Goal: Transaction & Acquisition: Purchase product/service

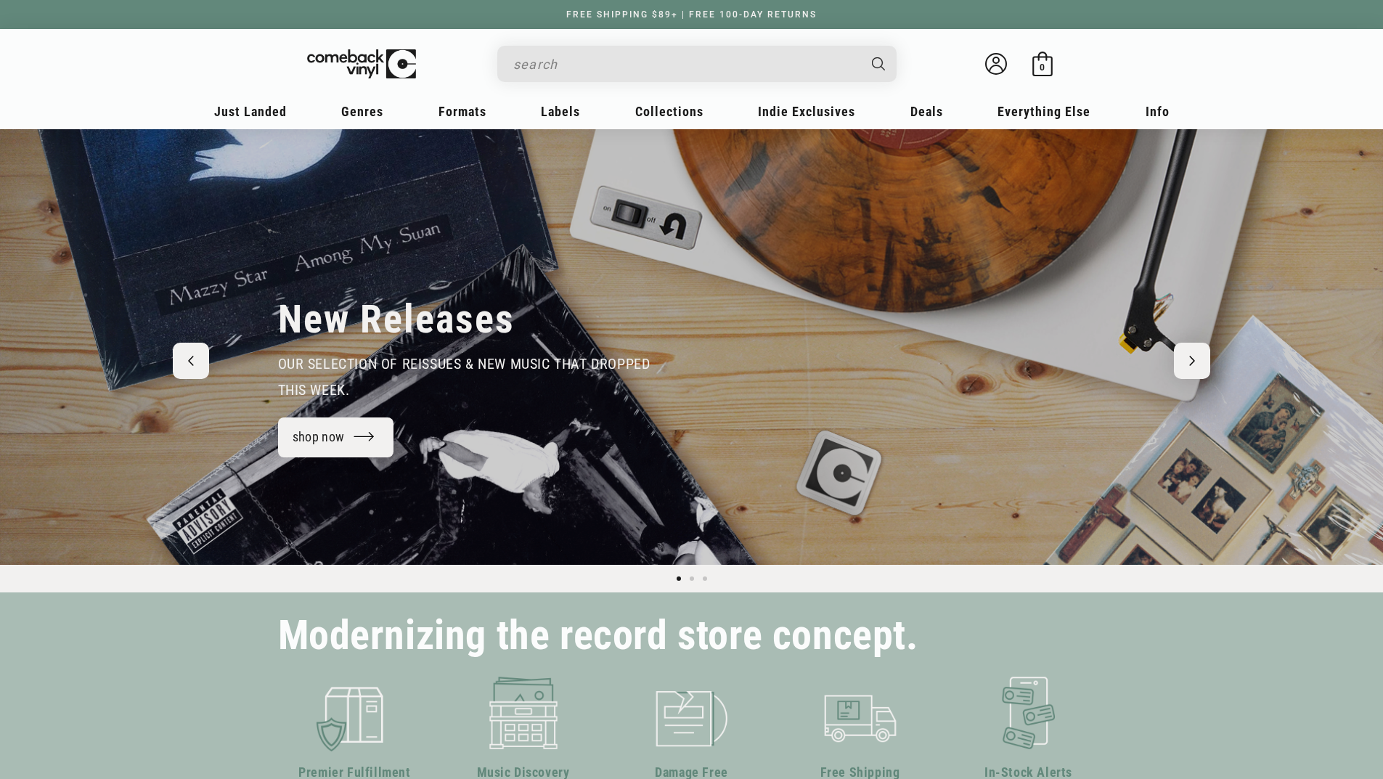
click at [573, 65] on input "Search" at bounding box center [685, 64] width 344 height 30
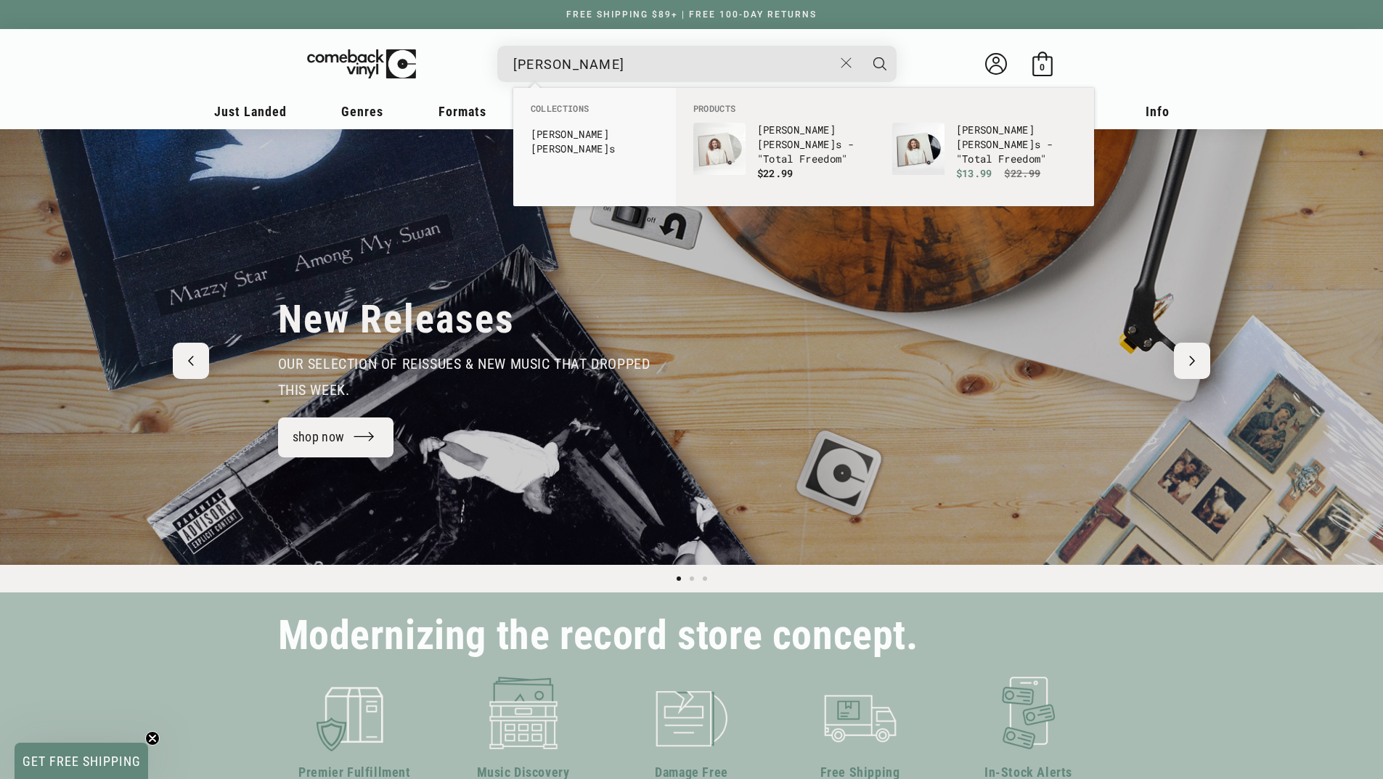
type input "[PERSON_NAME]"
click at [861, 46] on button "Search" at bounding box center [879, 64] width 36 height 36
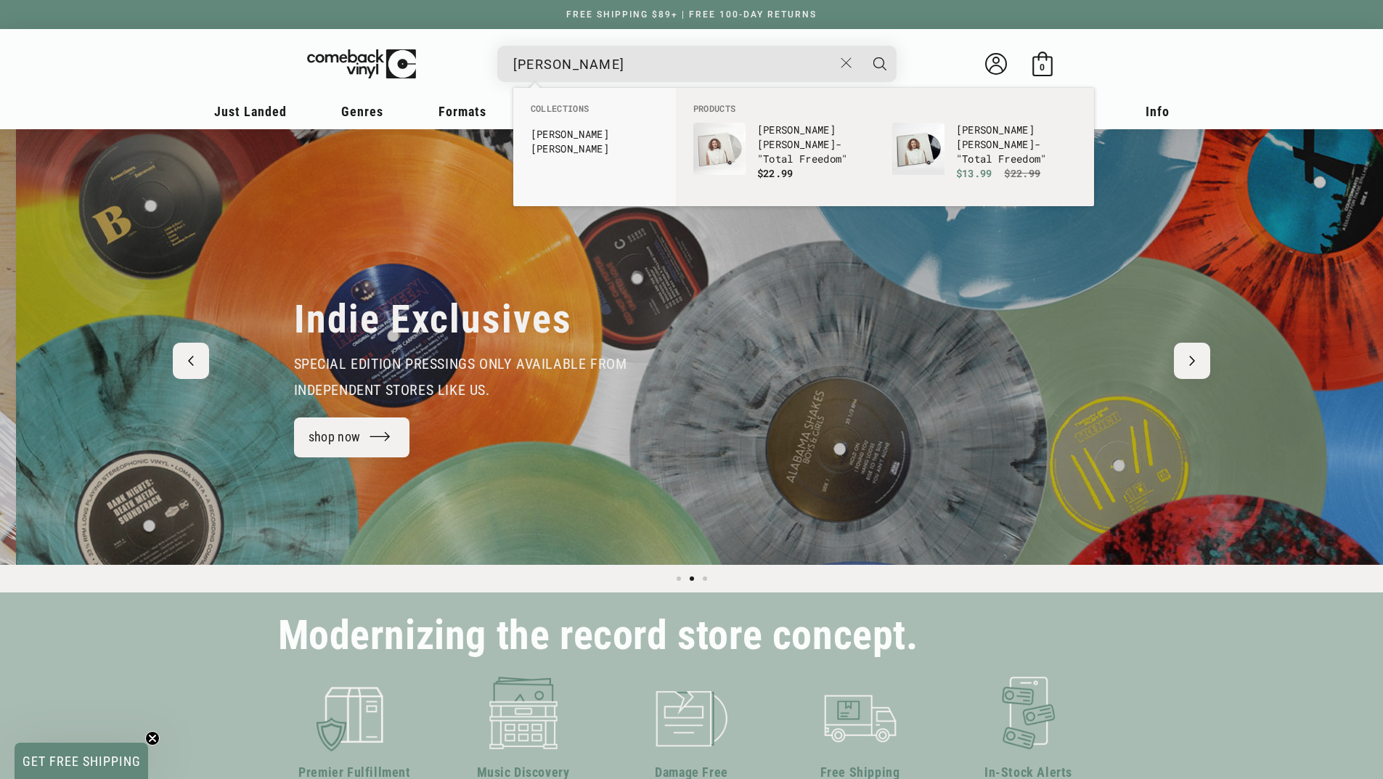
scroll to position [0, 1383]
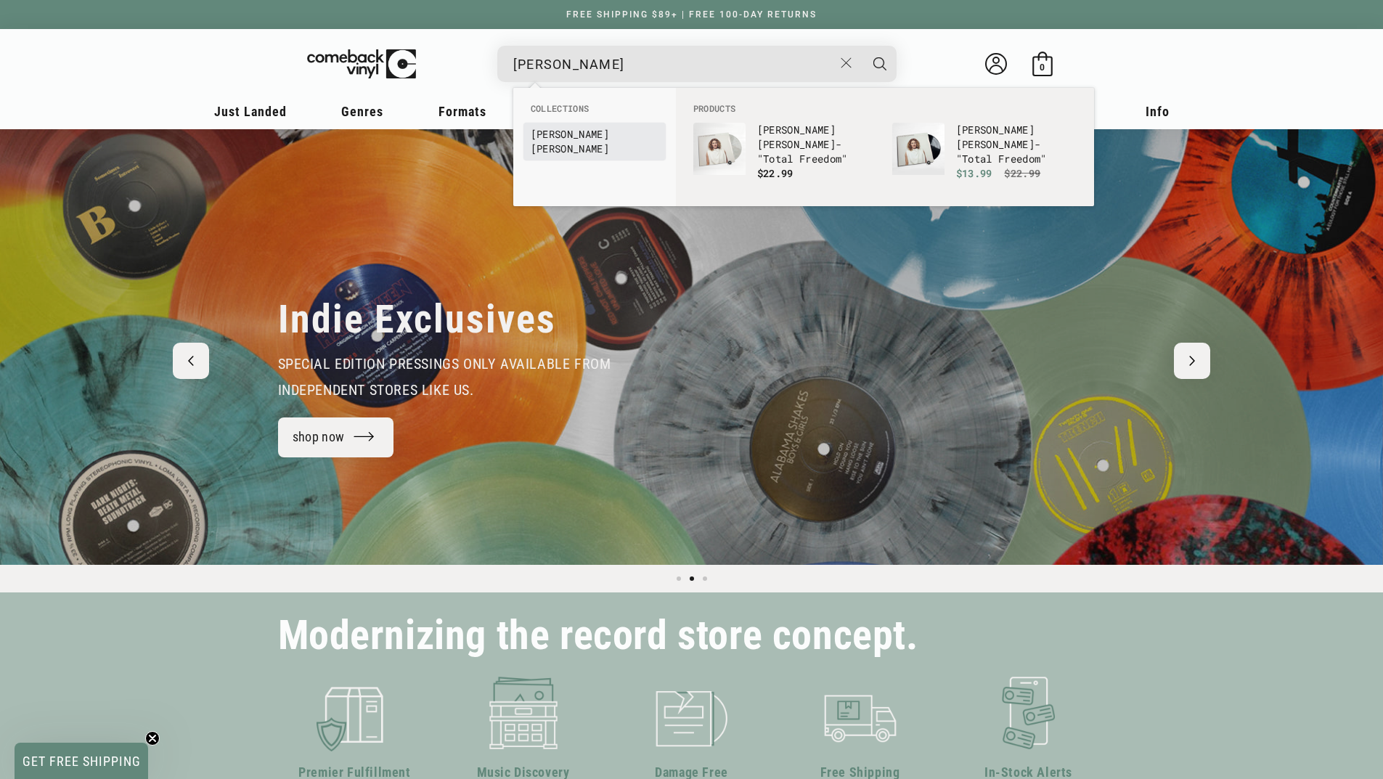
click at [593, 142] on b "Edwards" at bounding box center [570, 149] width 78 height 14
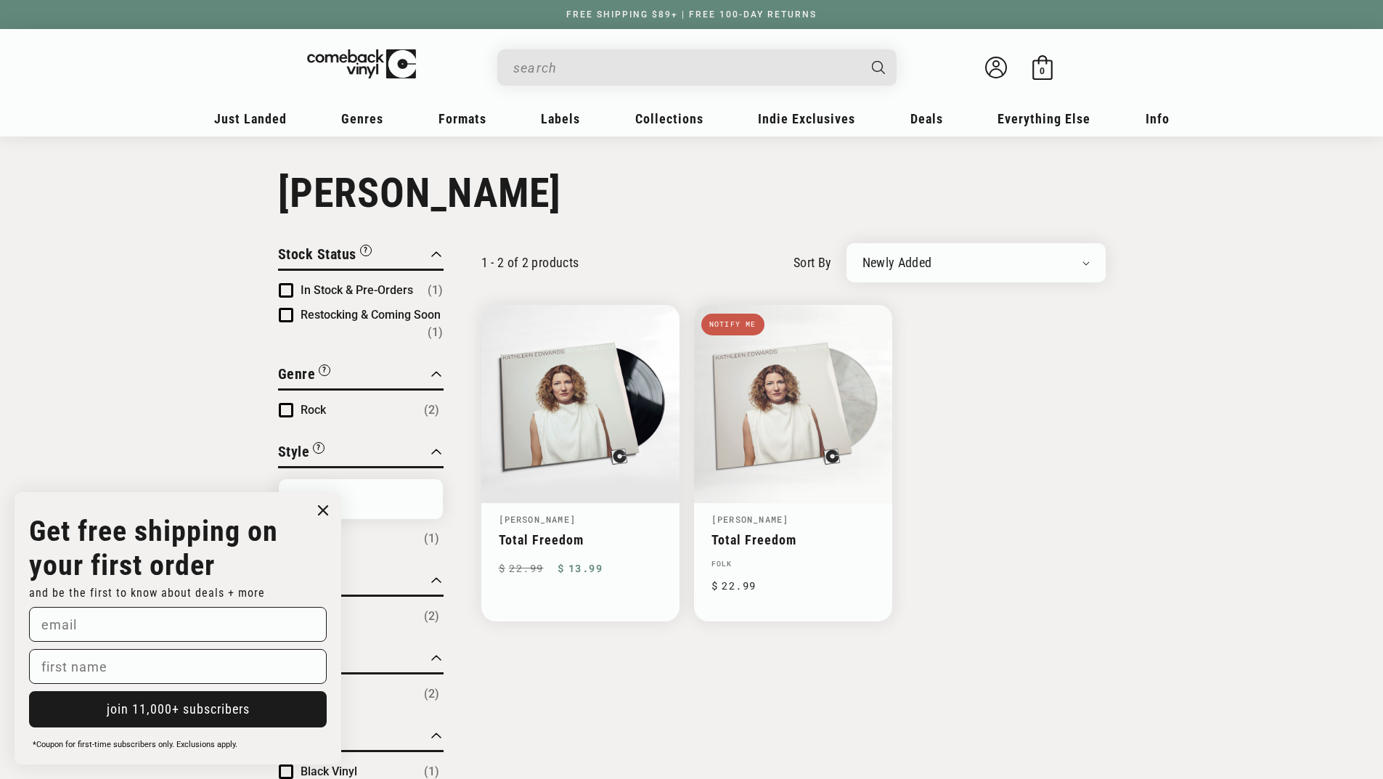
click at [570, 70] on input "When autocomplete results are available use up and down arrows to review and en…" at bounding box center [685, 68] width 344 height 30
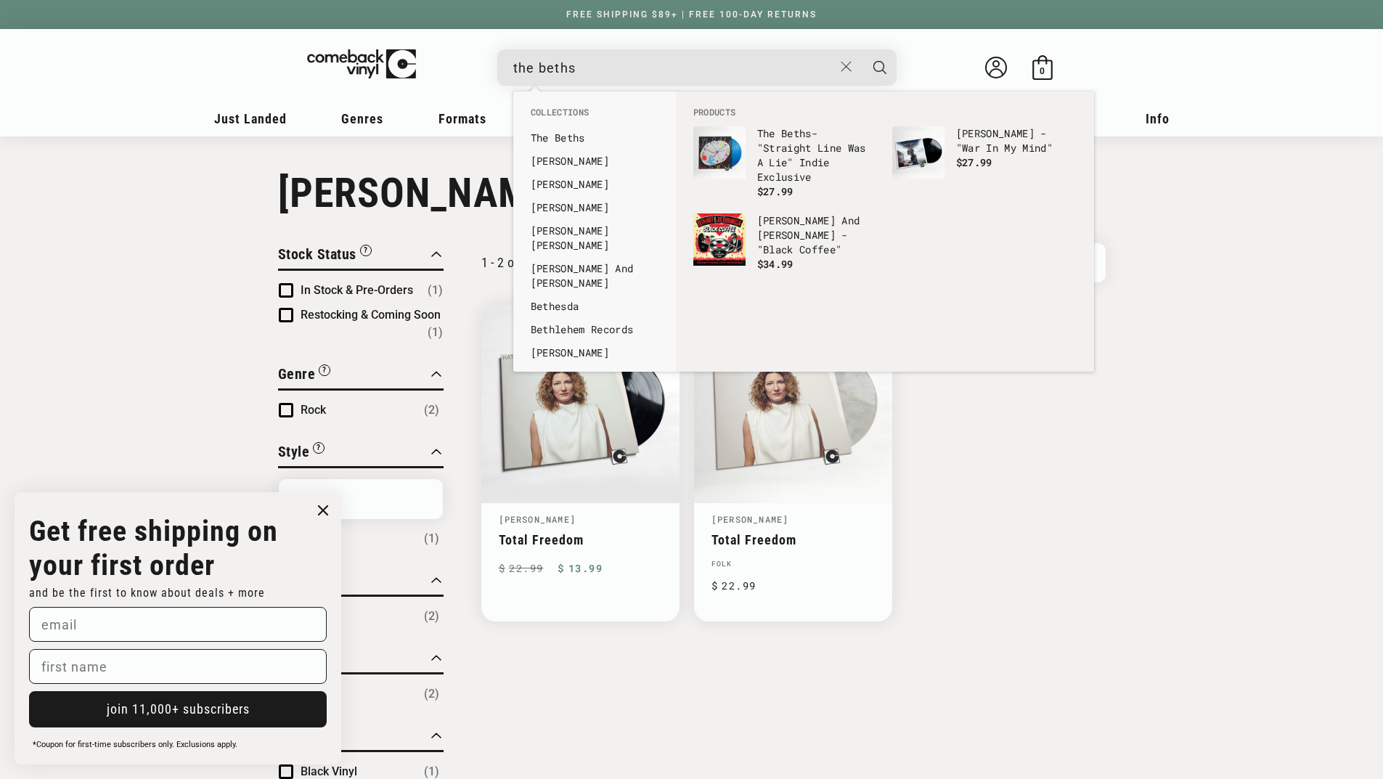
type input "the beths"
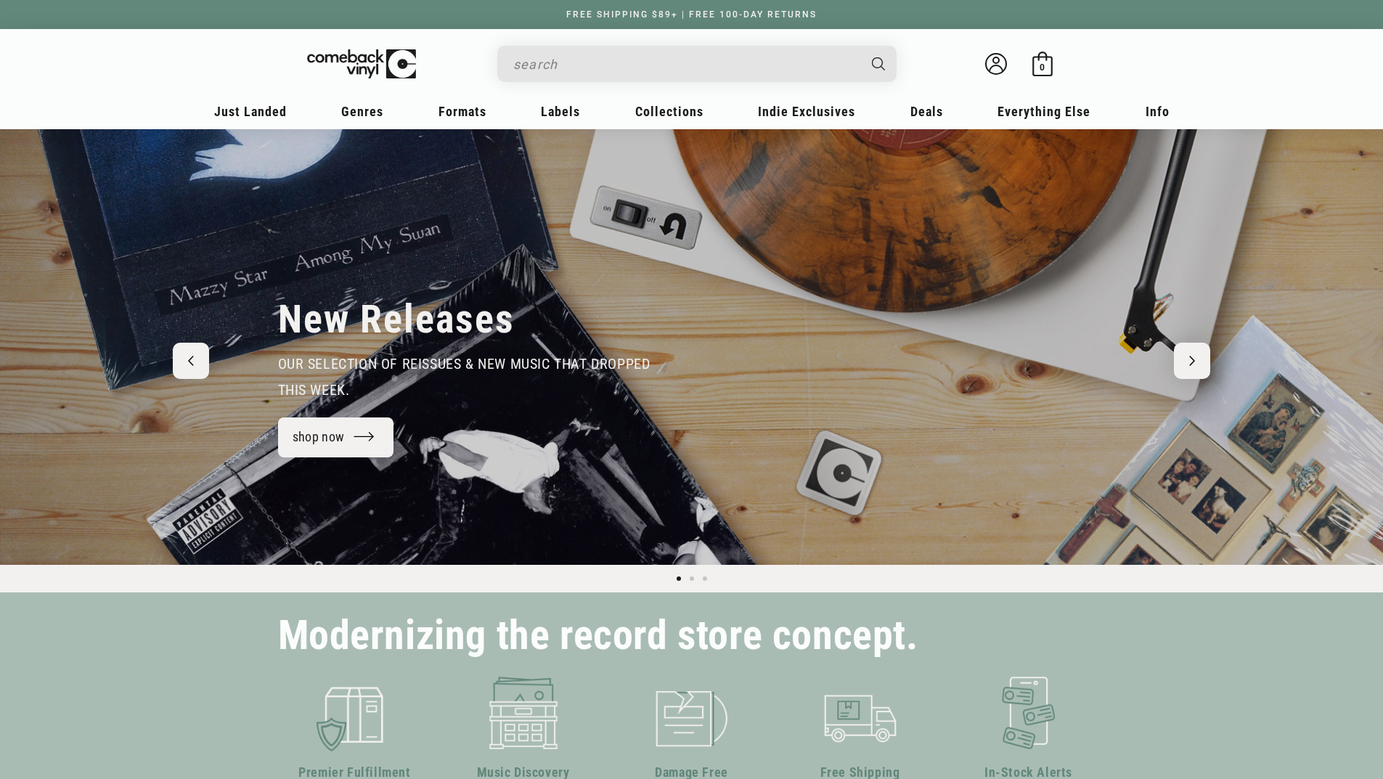
click at [563, 64] on input "Search" at bounding box center [685, 64] width 344 height 30
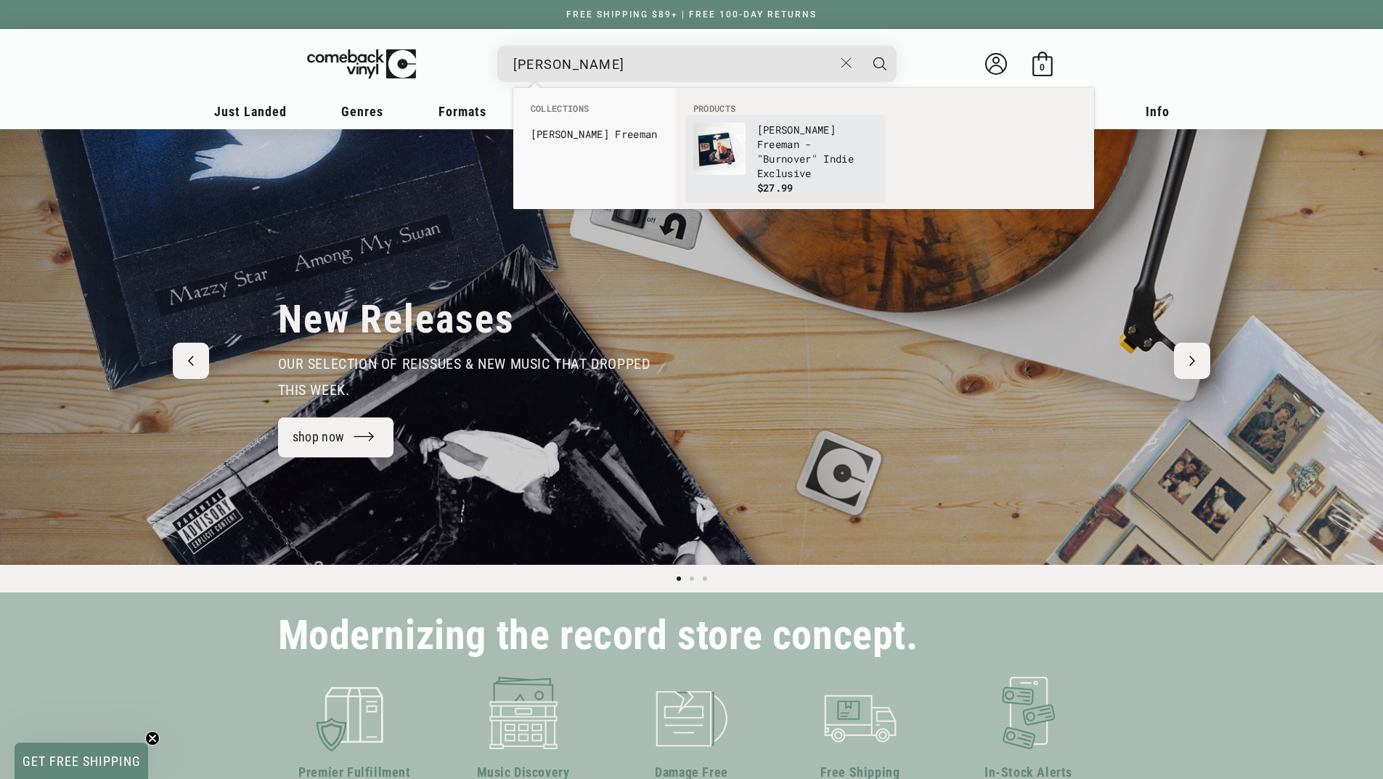
type input "greg free"
click at [781, 137] on b "Free" at bounding box center [769, 144] width 24 height 14
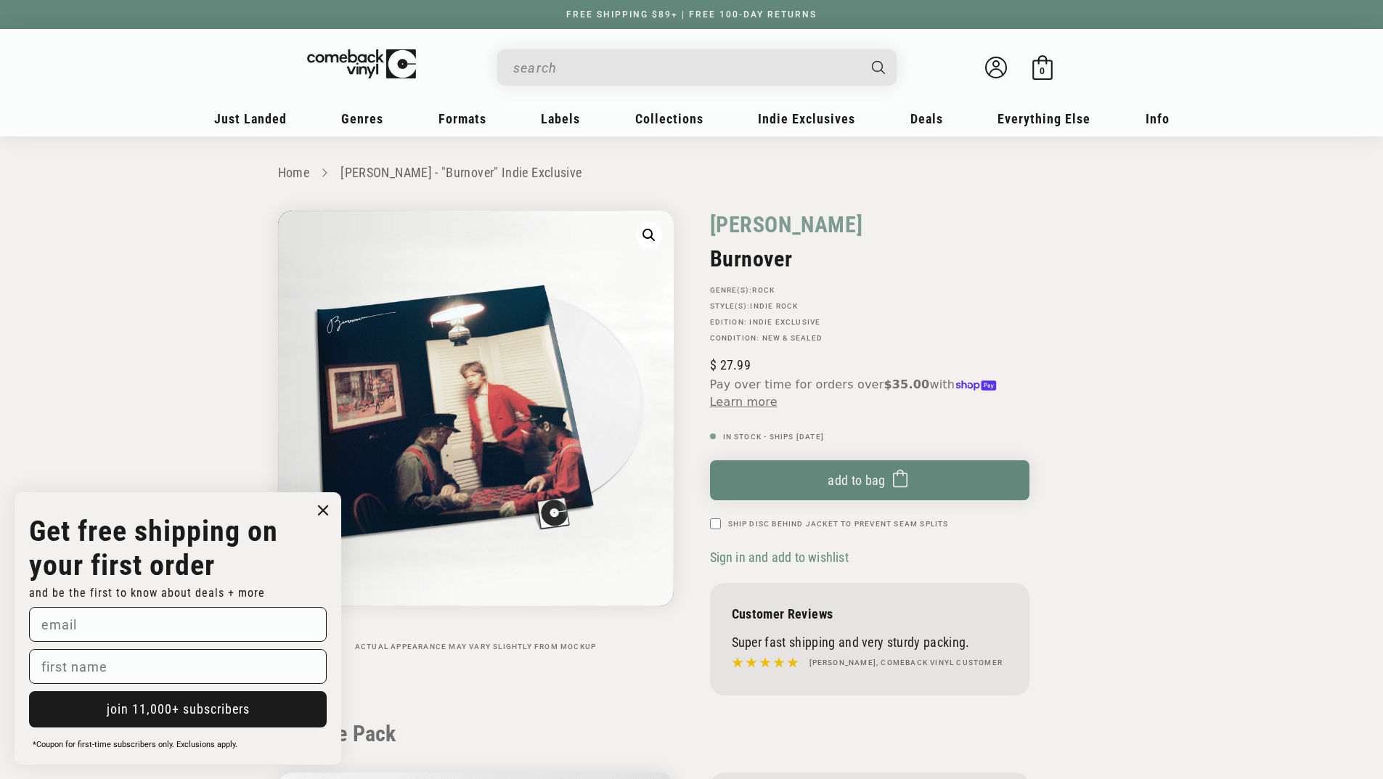
click at [598, 66] on input "When autocomplete results are available use up and down arrows to review and en…" at bounding box center [685, 68] width 344 height 30
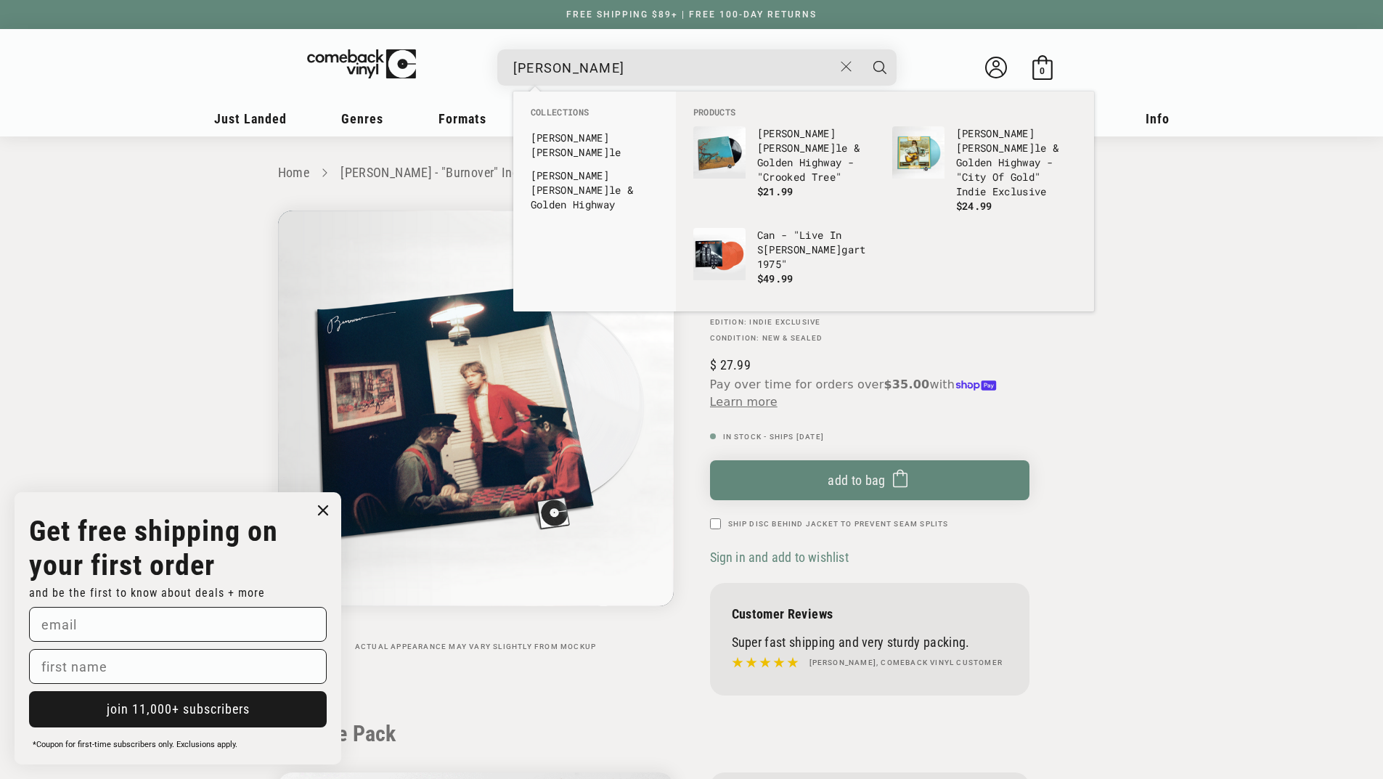
type input "tuttle"
click at [861, 49] on button "Search" at bounding box center [879, 67] width 36 height 36
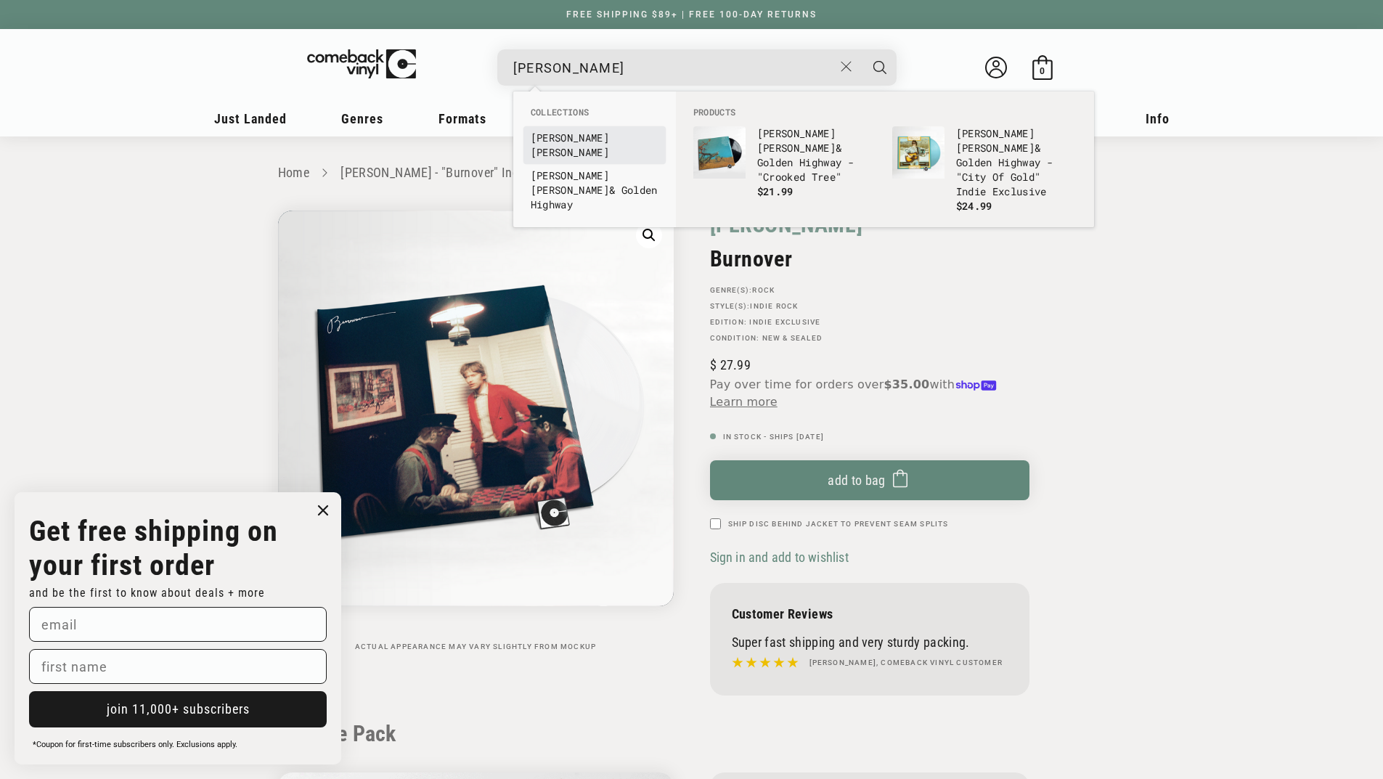
click at [580, 145] on b "Tuttle" at bounding box center [570, 152] width 78 height 14
